Goal: Navigation & Orientation: Find specific page/section

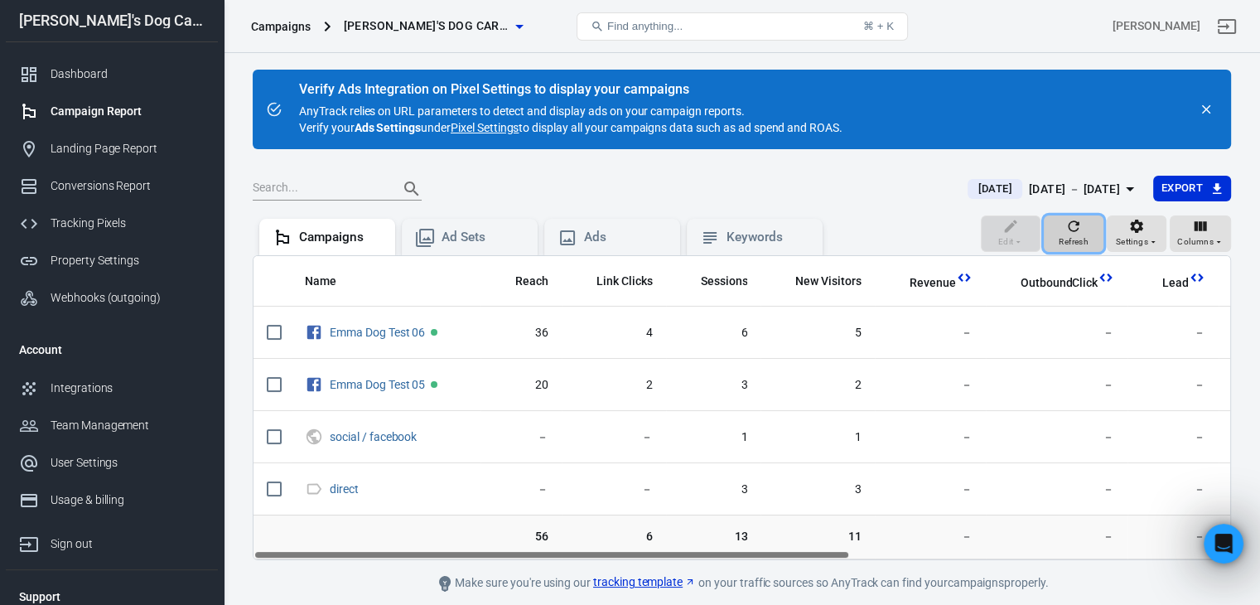
click at [1070, 227] on icon "button" at bounding box center [1073, 225] width 11 height 11
drag, startPoint x: 755, startPoint y: 552, endPoint x: 445, endPoint y: 548, distance: 310.6
click at [445, 548] on div "Name Reach Link Clicks Sessions New Visitors Revenue OutboundClick Lead Complet…" at bounding box center [741, 407] width 977 height 303
click at [498, 229] on div "Ad Sets" at bounding box center [482, 237] width 83 height 17
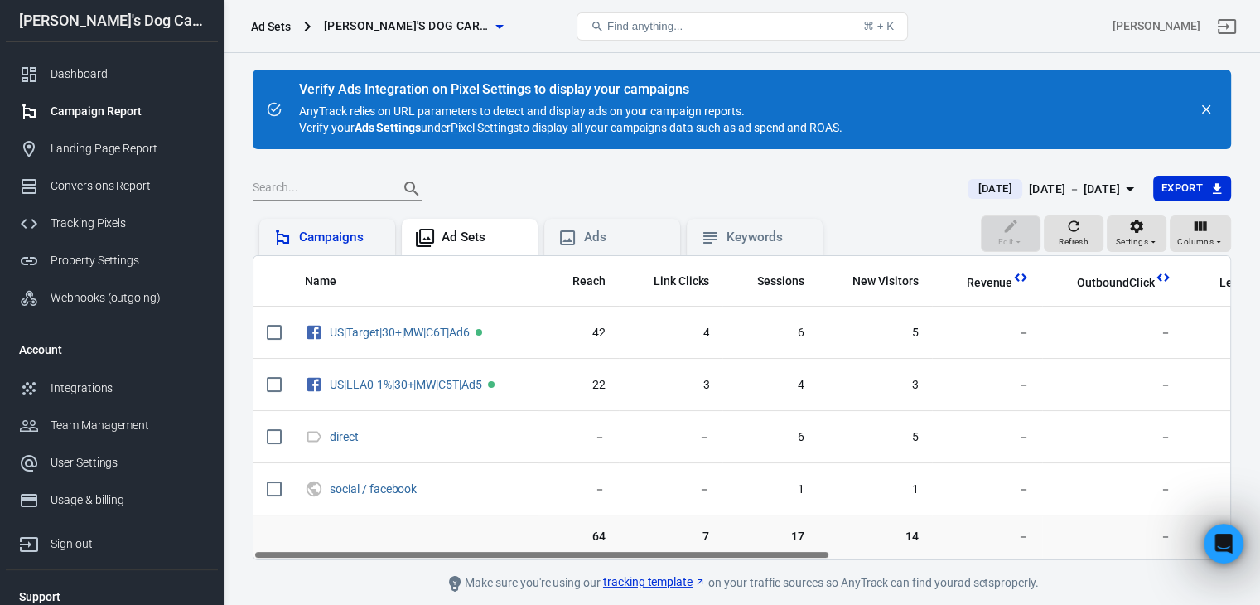
click at [359, 232] on div "Campaigns" at bounding box center [340, 237] width 83 height 17
